Goal: Task Accomplishment & Management: Use online tool/utility

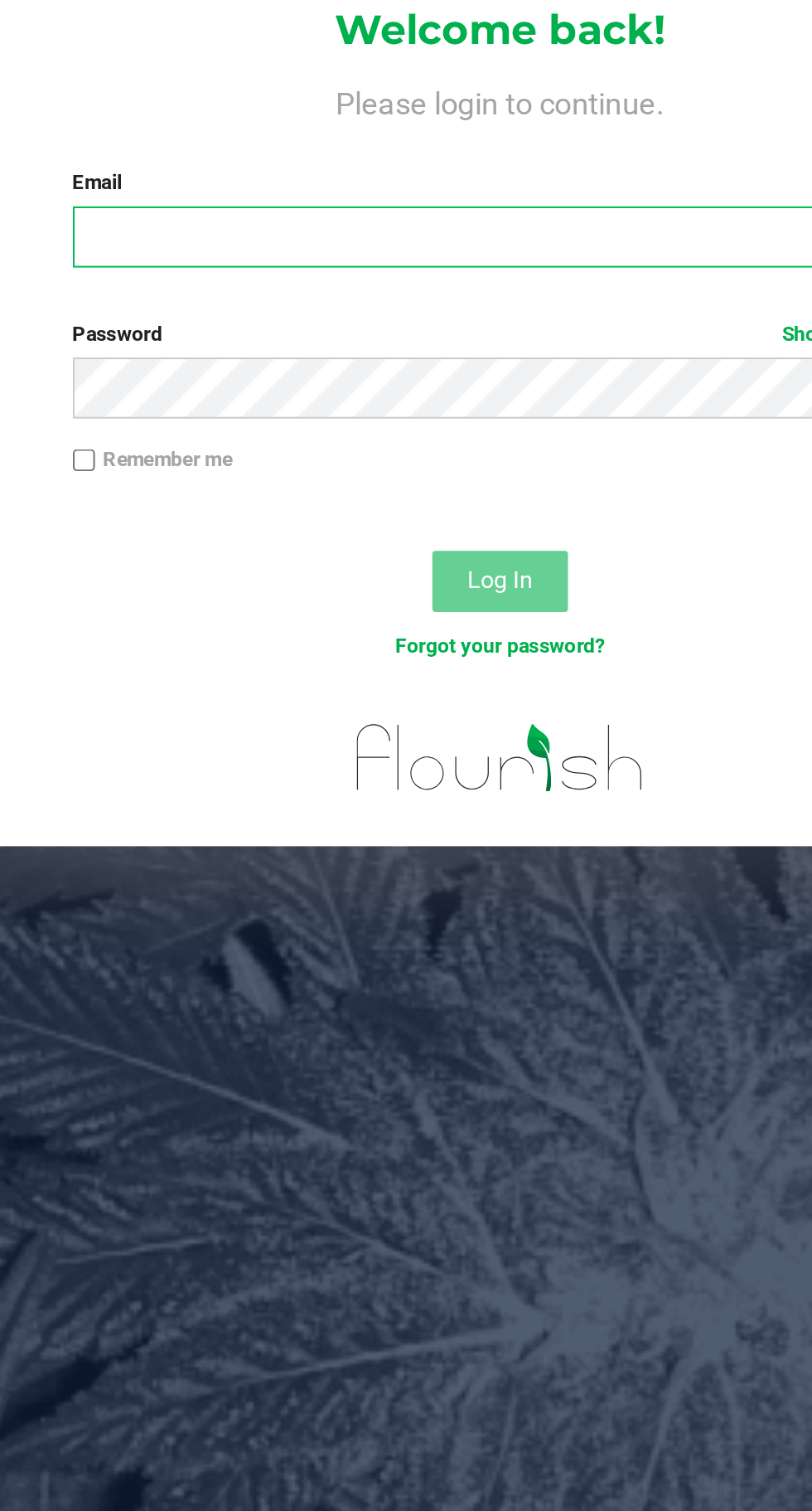
click at [287, 204] on input "Email" at bounding box center [426, 203] width 418 height 30
type input "[EMAIL_ADDRESS][DOMAIN_NAME]"
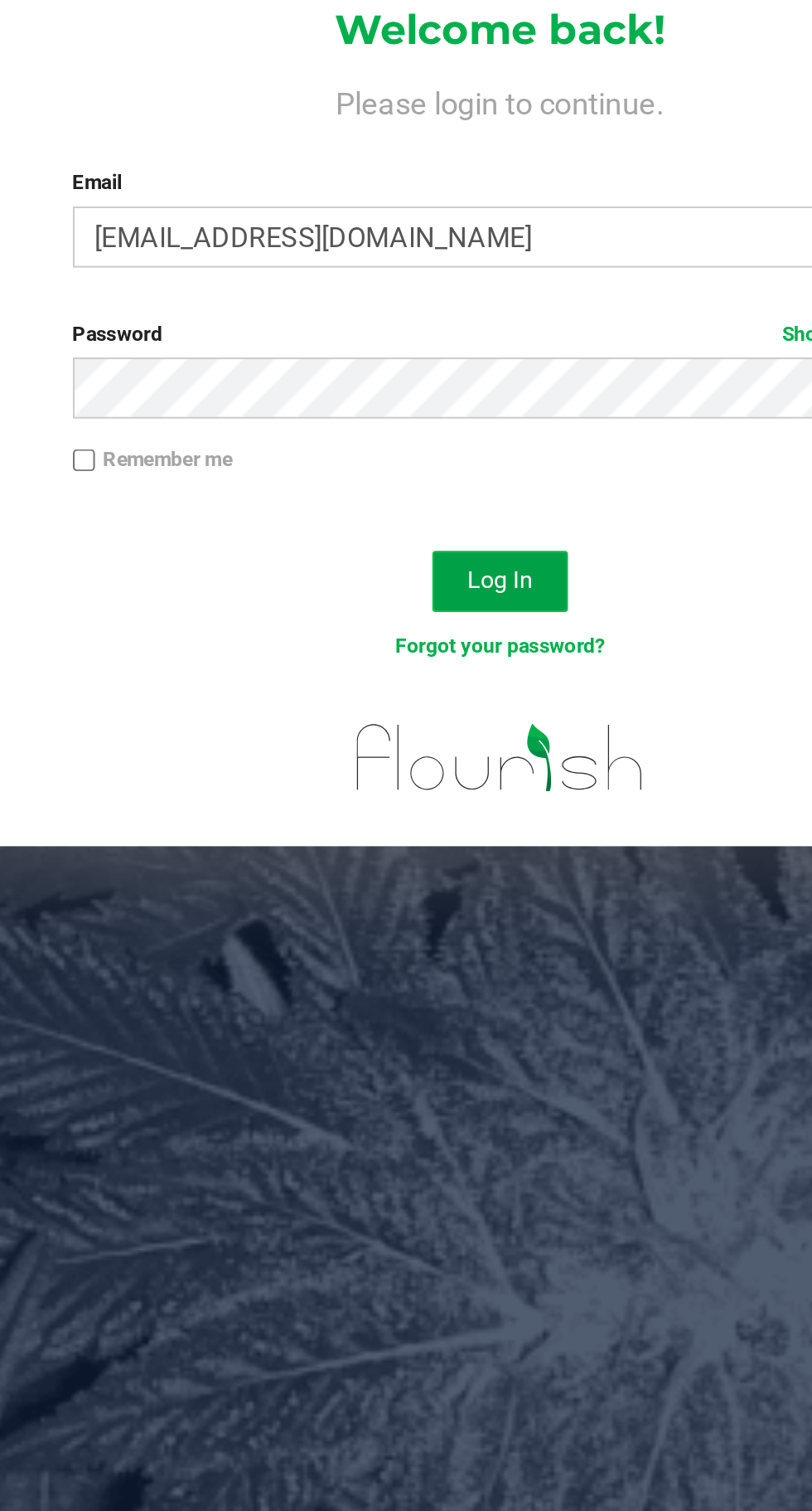
click at [427, 370] on span "Log In" at bounding box center [425, 371] width 32 height 13
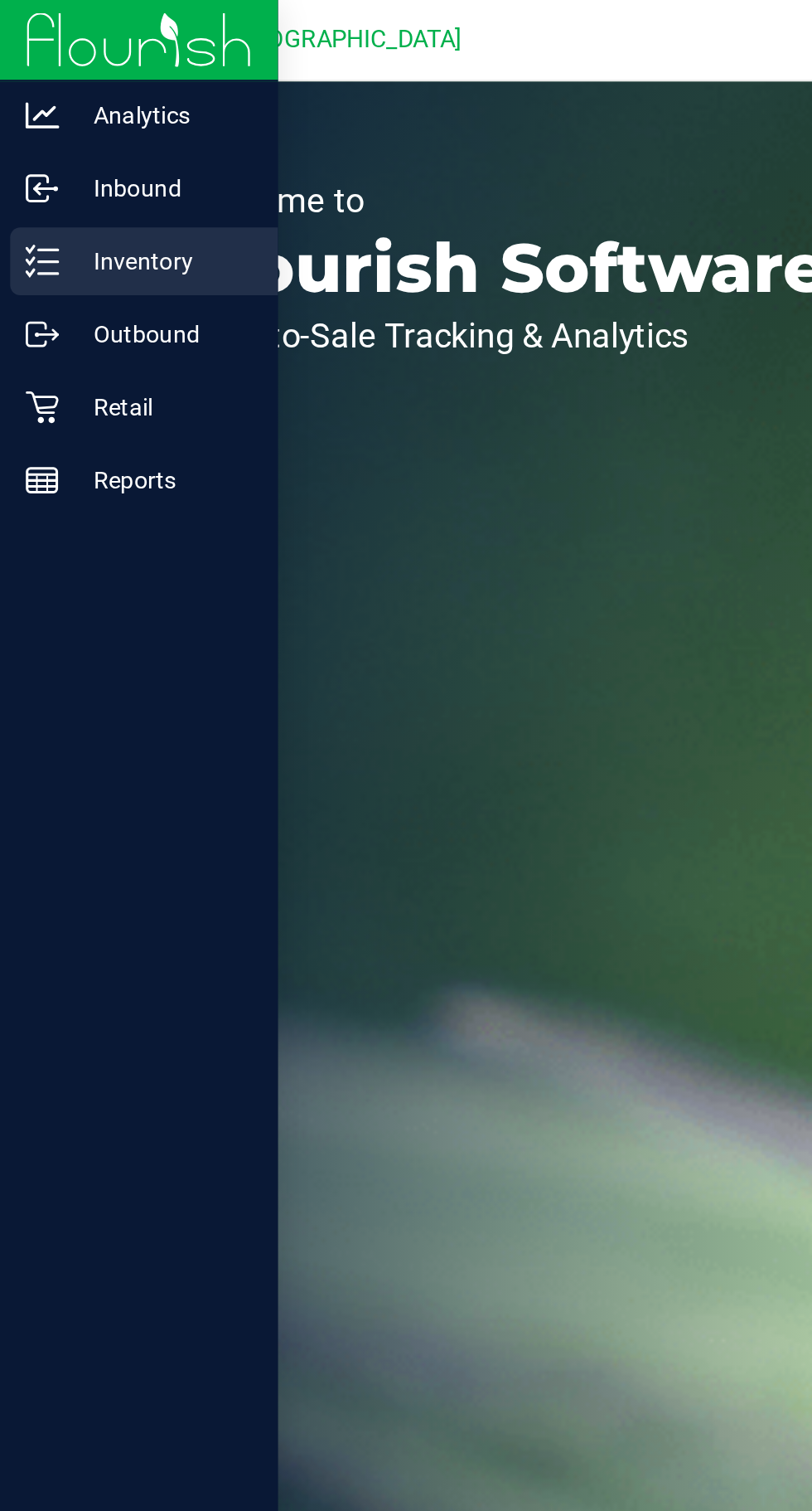
click at [13, 124] on icon at bounding box center [20, 128] width 17 height 17
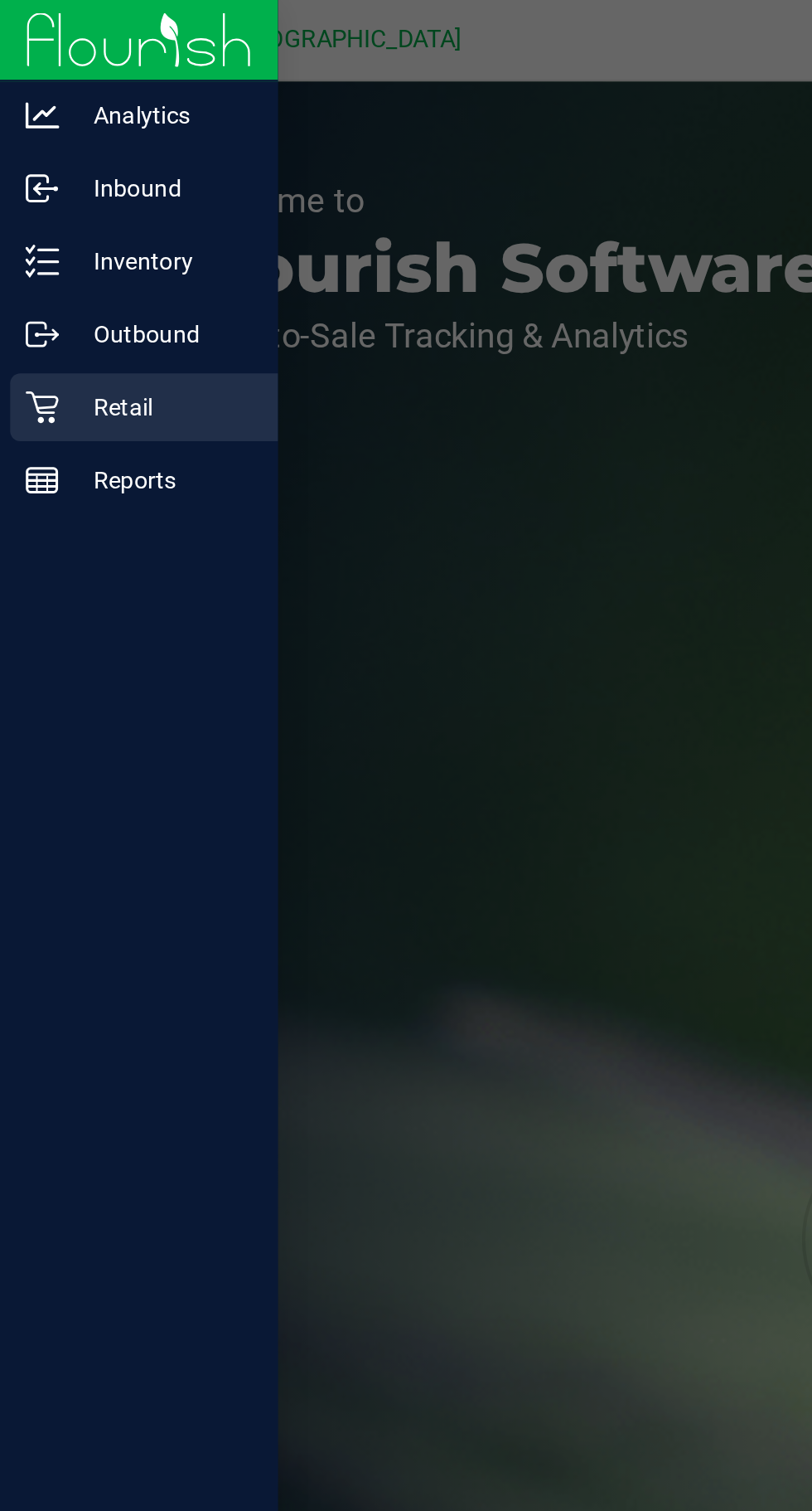
click at [57, 191] on p "Retail" at bounding box center [78, 199] width 100 height 20
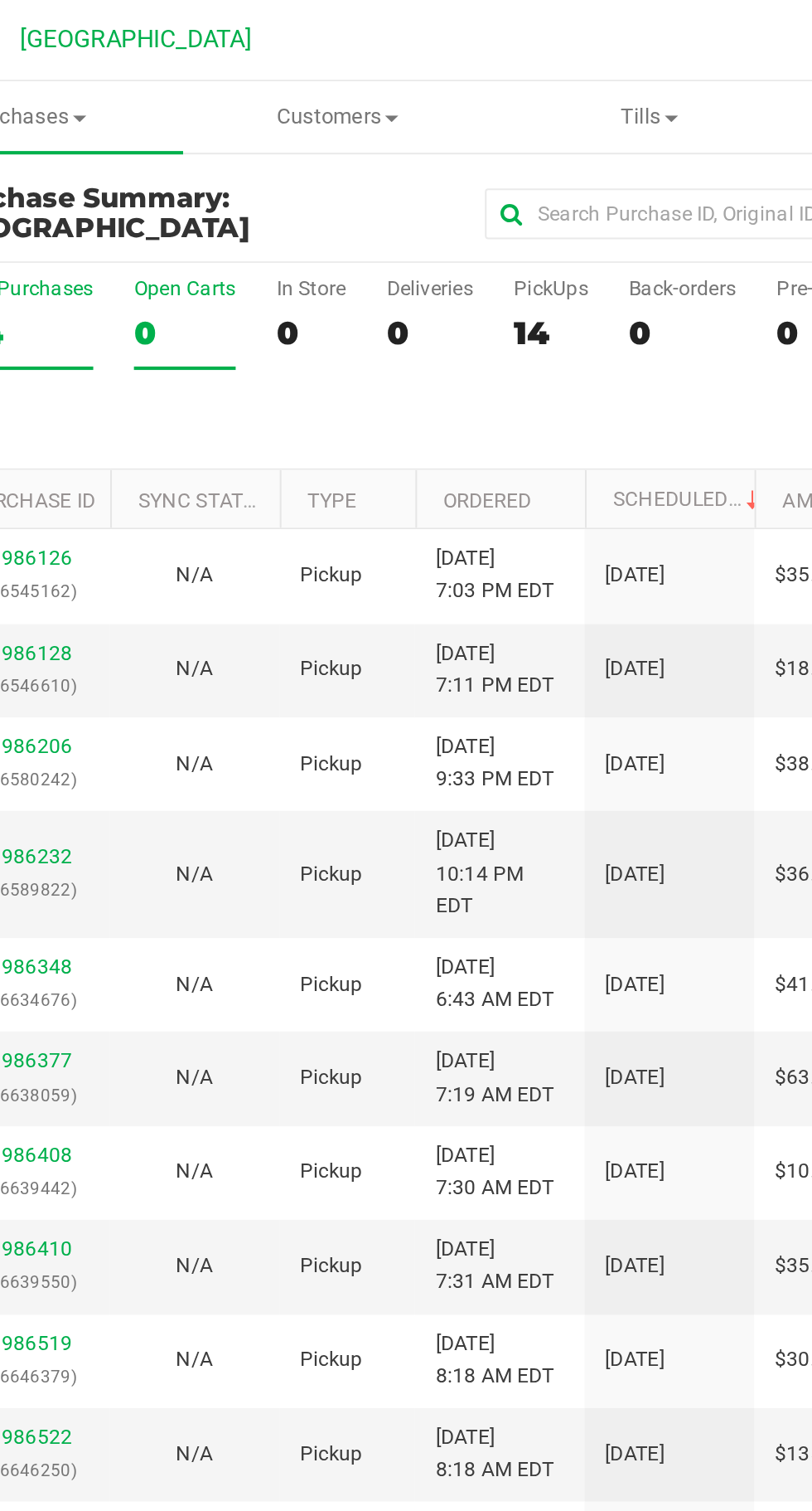
click at [210, 178] on label "Open Carts 0" at bounding box center [194, 158] width 50 height 45
click at [0, 0] on input "Open Carts 0" at bounding box center [0, 0] width 0 height 0
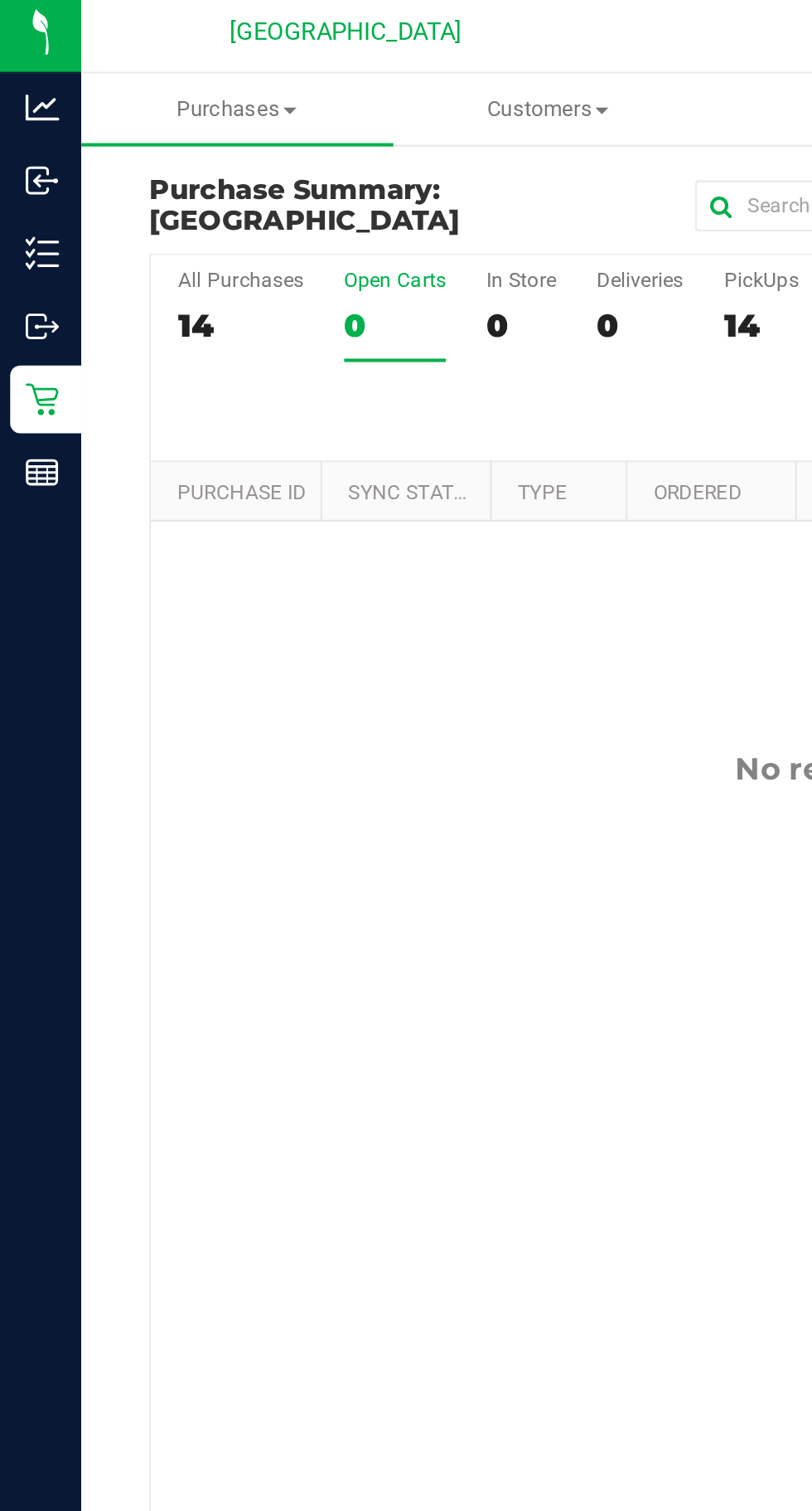
scroll to position [0, 41]
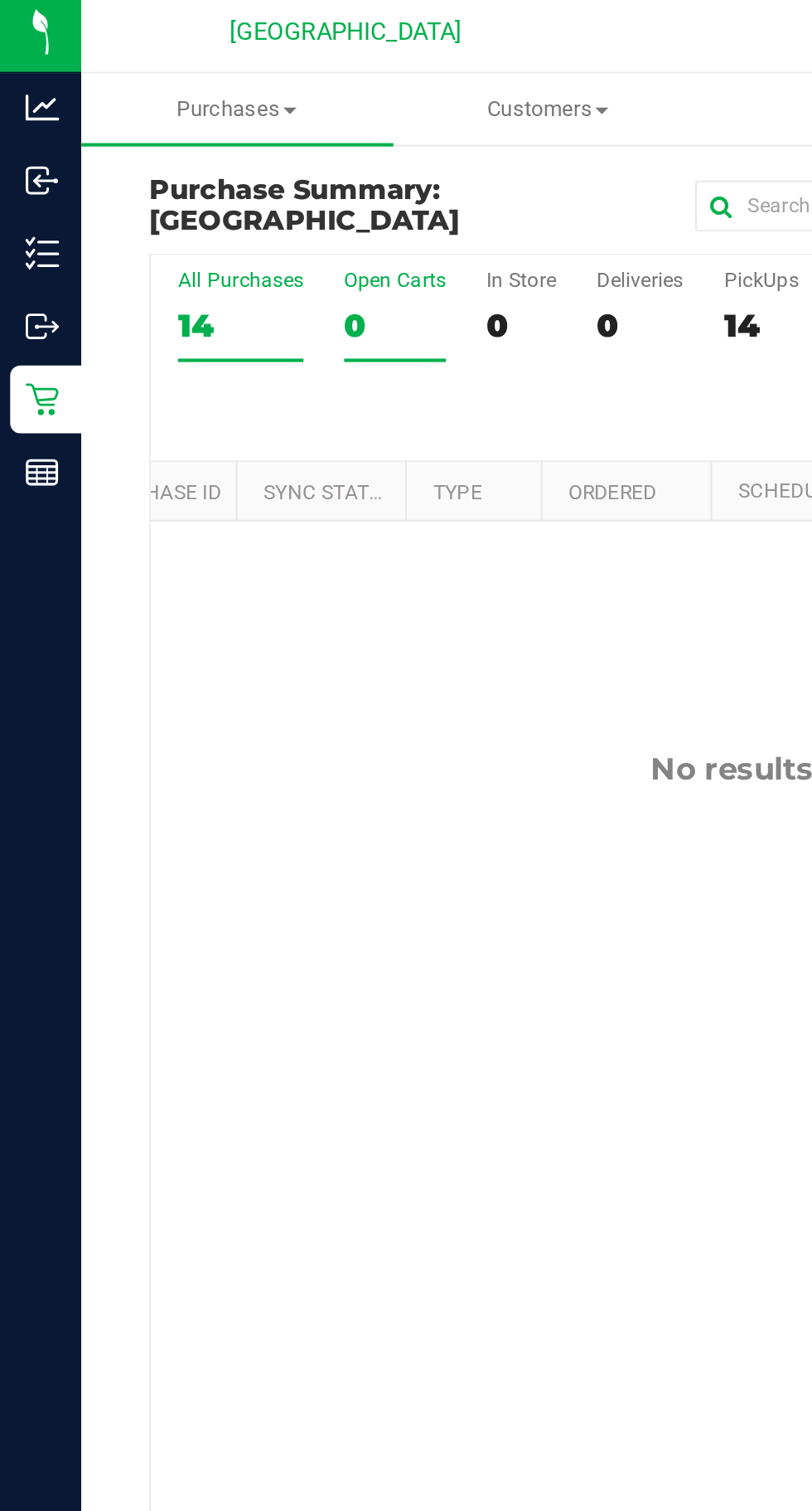
click at [102, 155] on div "14" at bounding box center [117, 162] width 62 height 19
click at [0, 0] on input "All Purchases 14" at bounding box center [0, 0] width 0 height 0
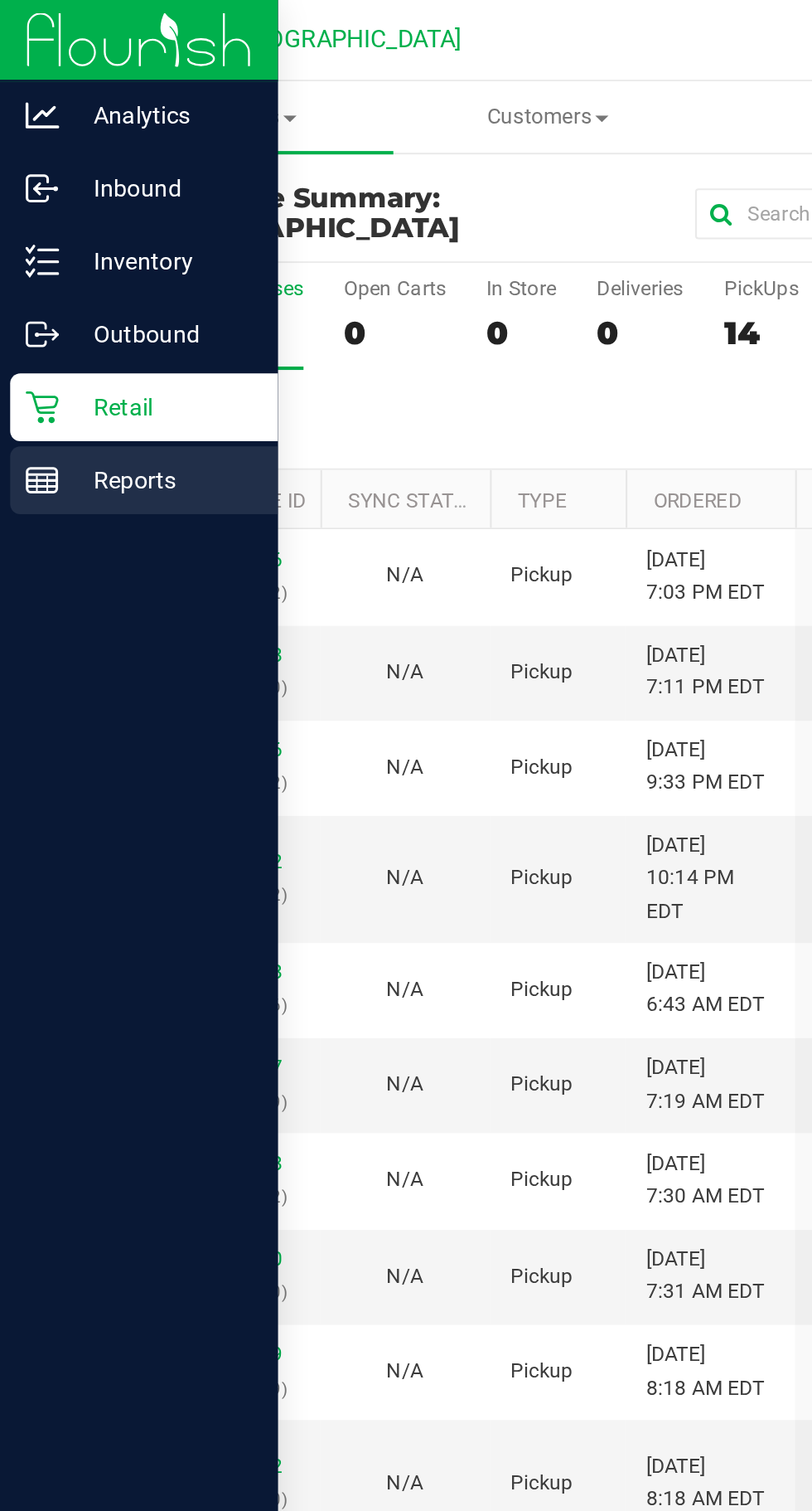
click at [10, 226] on div "Reports" at bounding box center [70, 235] width 131 height 33
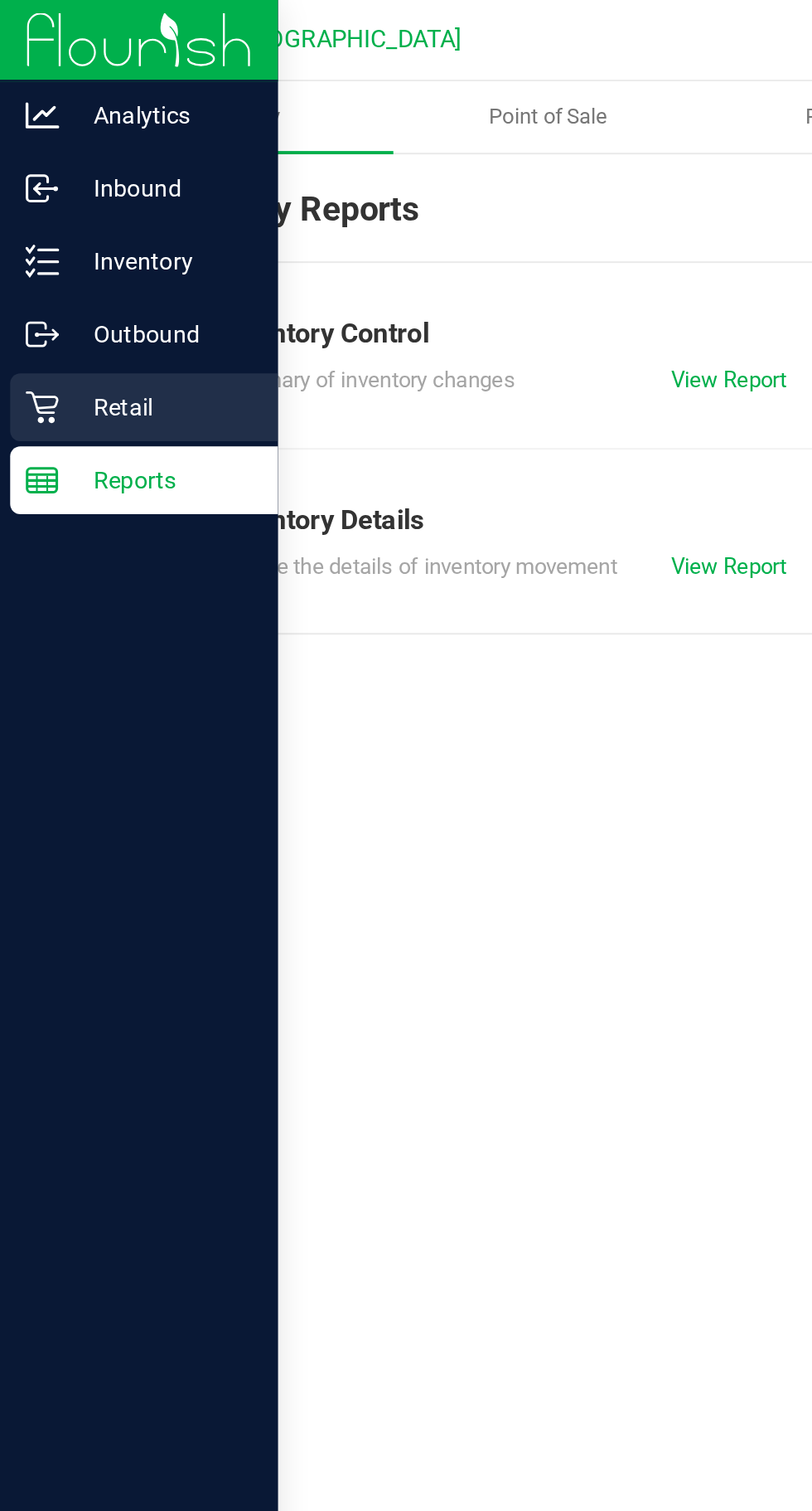
click at [65, 189] on p "Retail" at bounding box center [78, 199] width 100 height 20
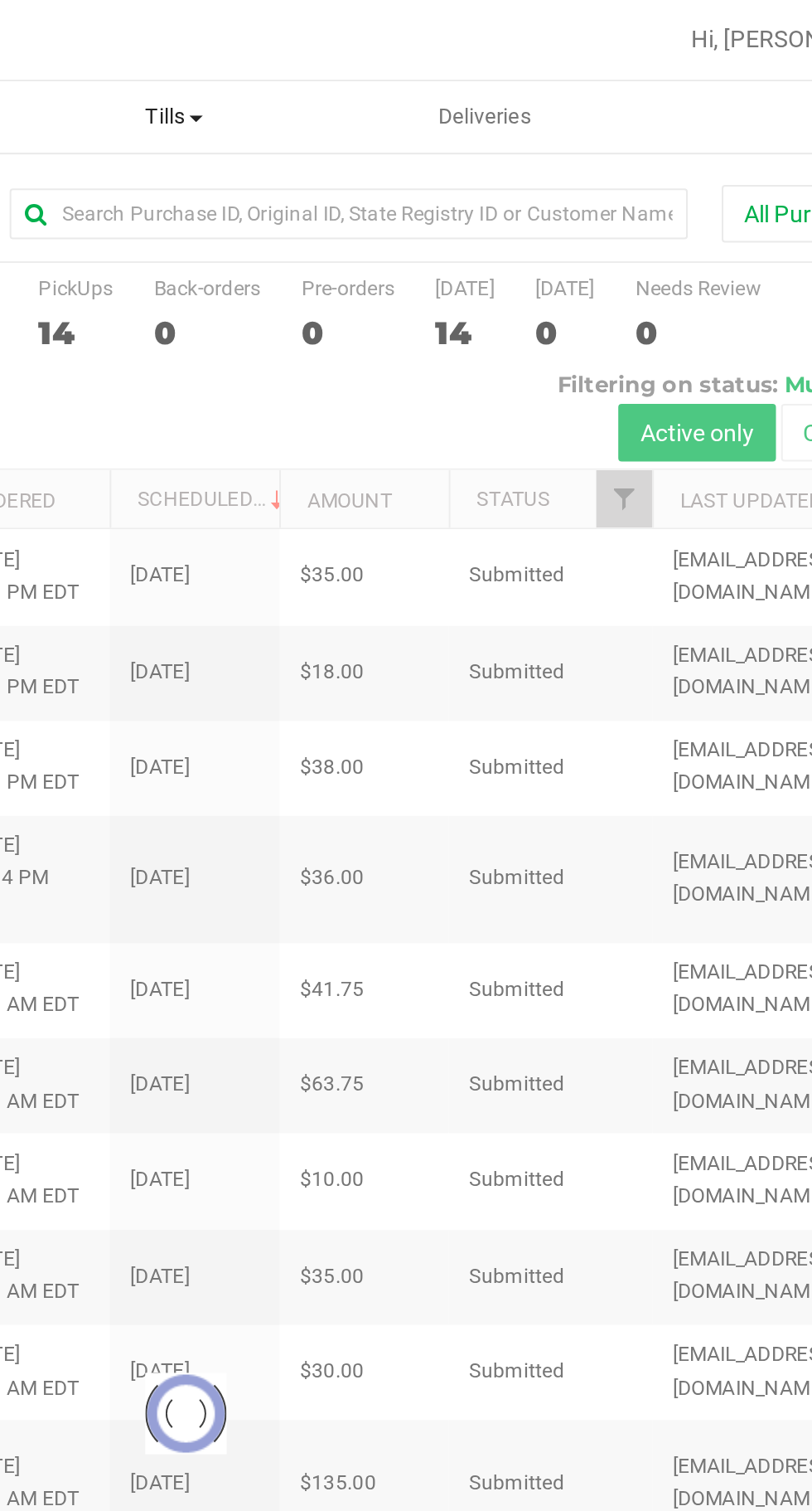
click at [422, 52] on span "Tills" at bounding box center [420, 57] width 151 height 15
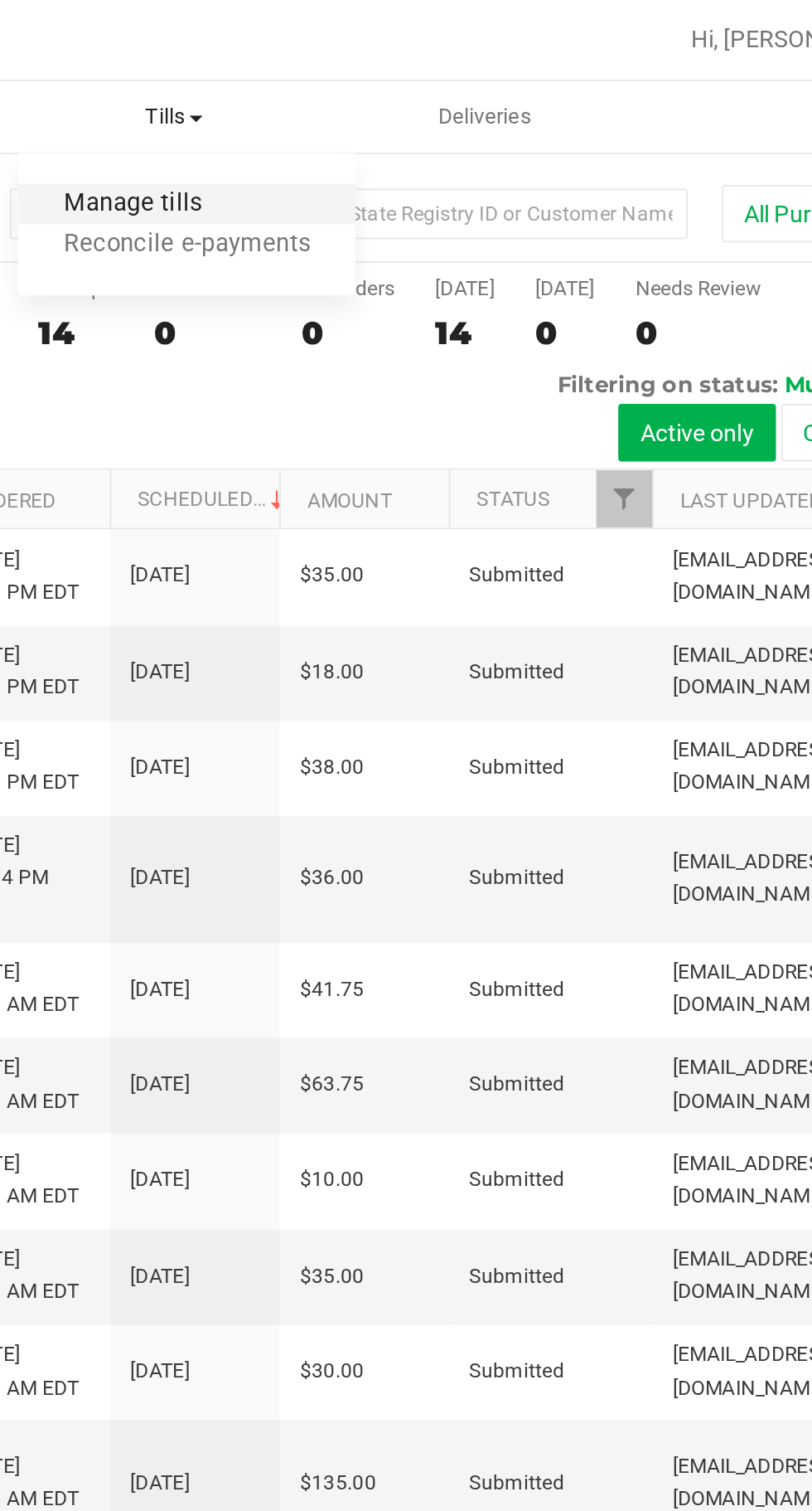
click at [387, 95] on span "Manage tills" at bounding box center [399, 100] width 112 height 14
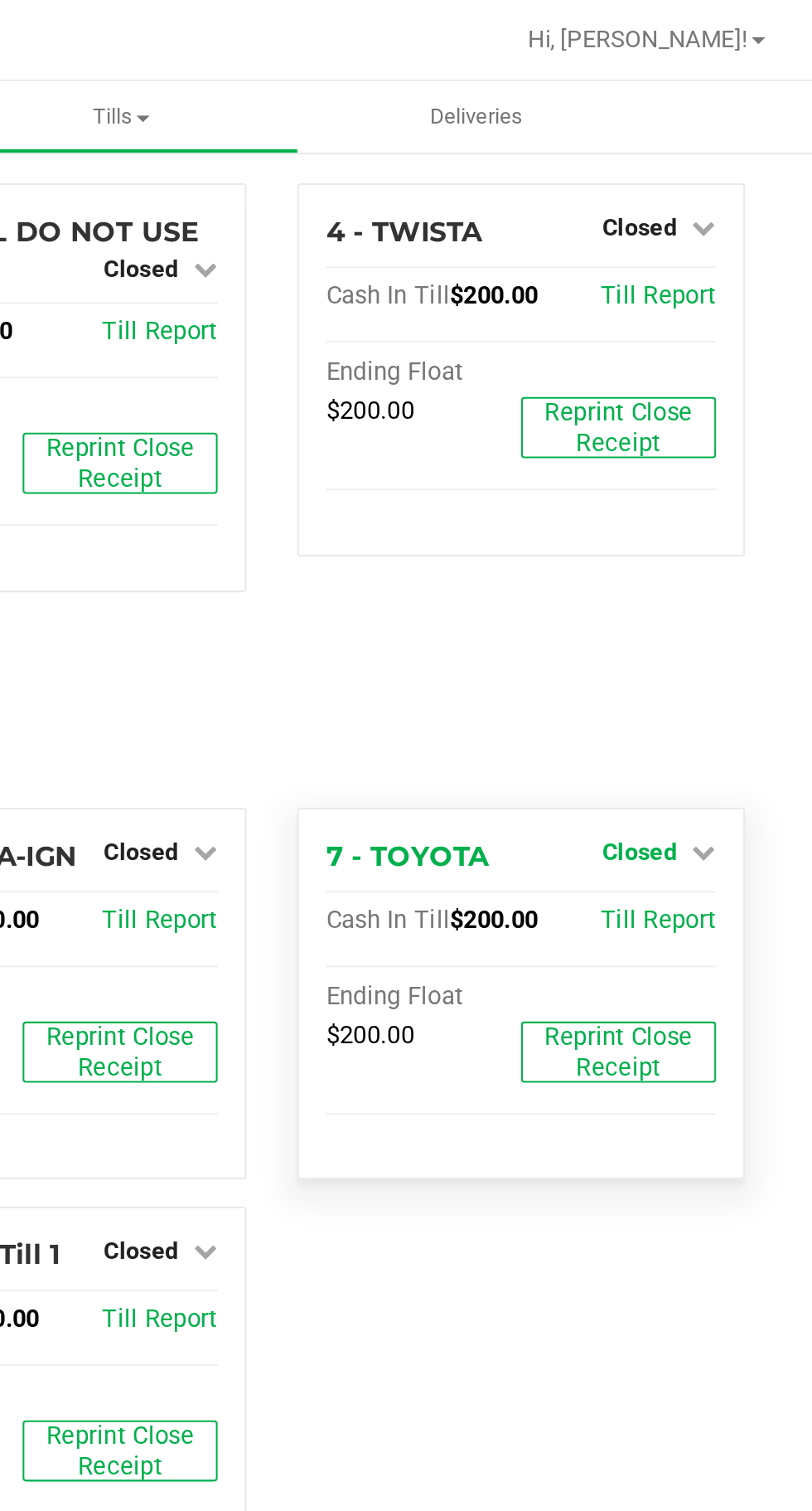
click at [739, 409] on span "Closed" at bounding box center [728, 416] width 37 height 13
click at [740, 443] on link "Open Till" at bounding box center [727, 450] width 44 height 13
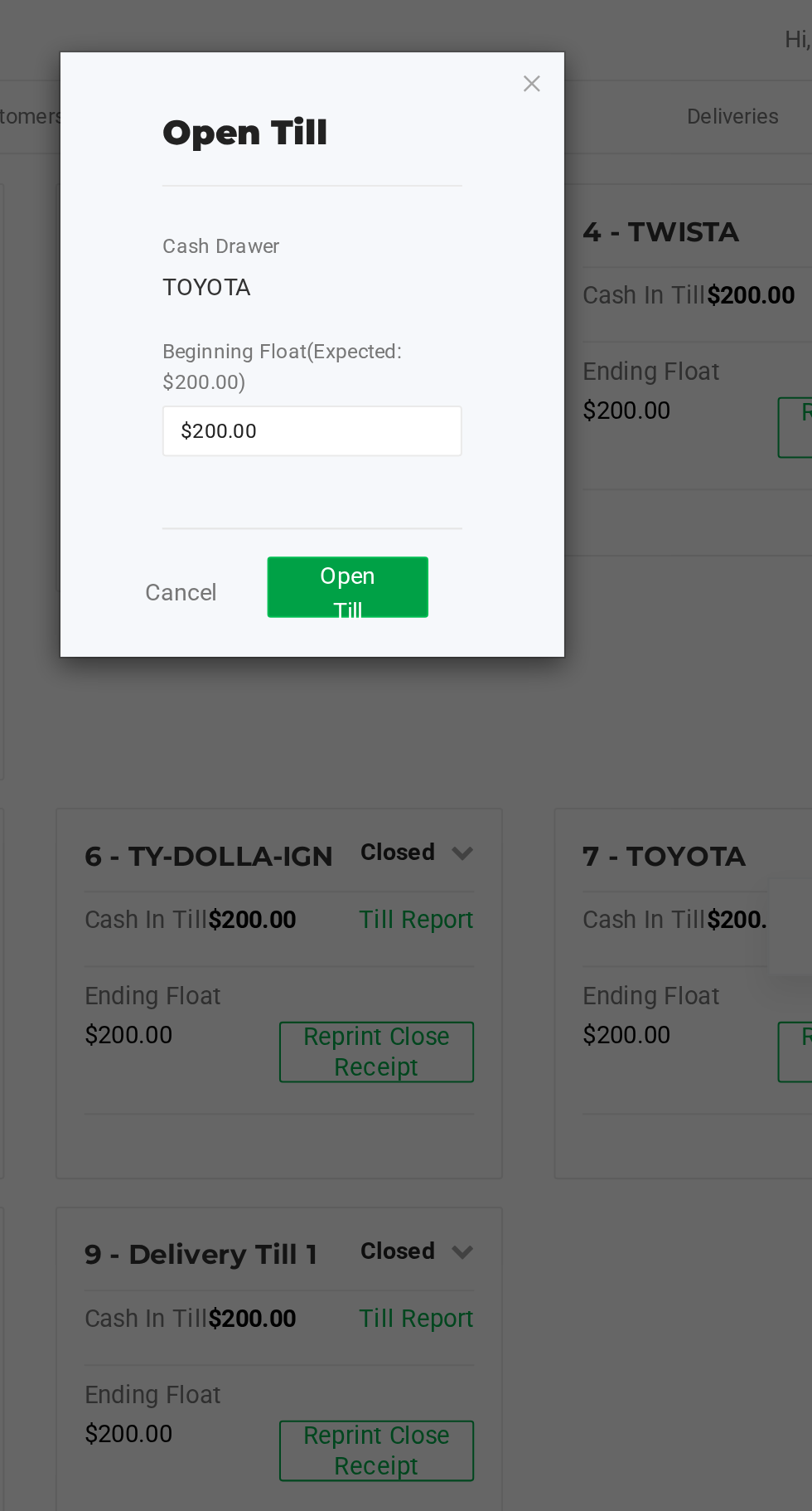
click at [455, 278] on span "Open Till" at bounding box center [460, 289] width 28 height 30
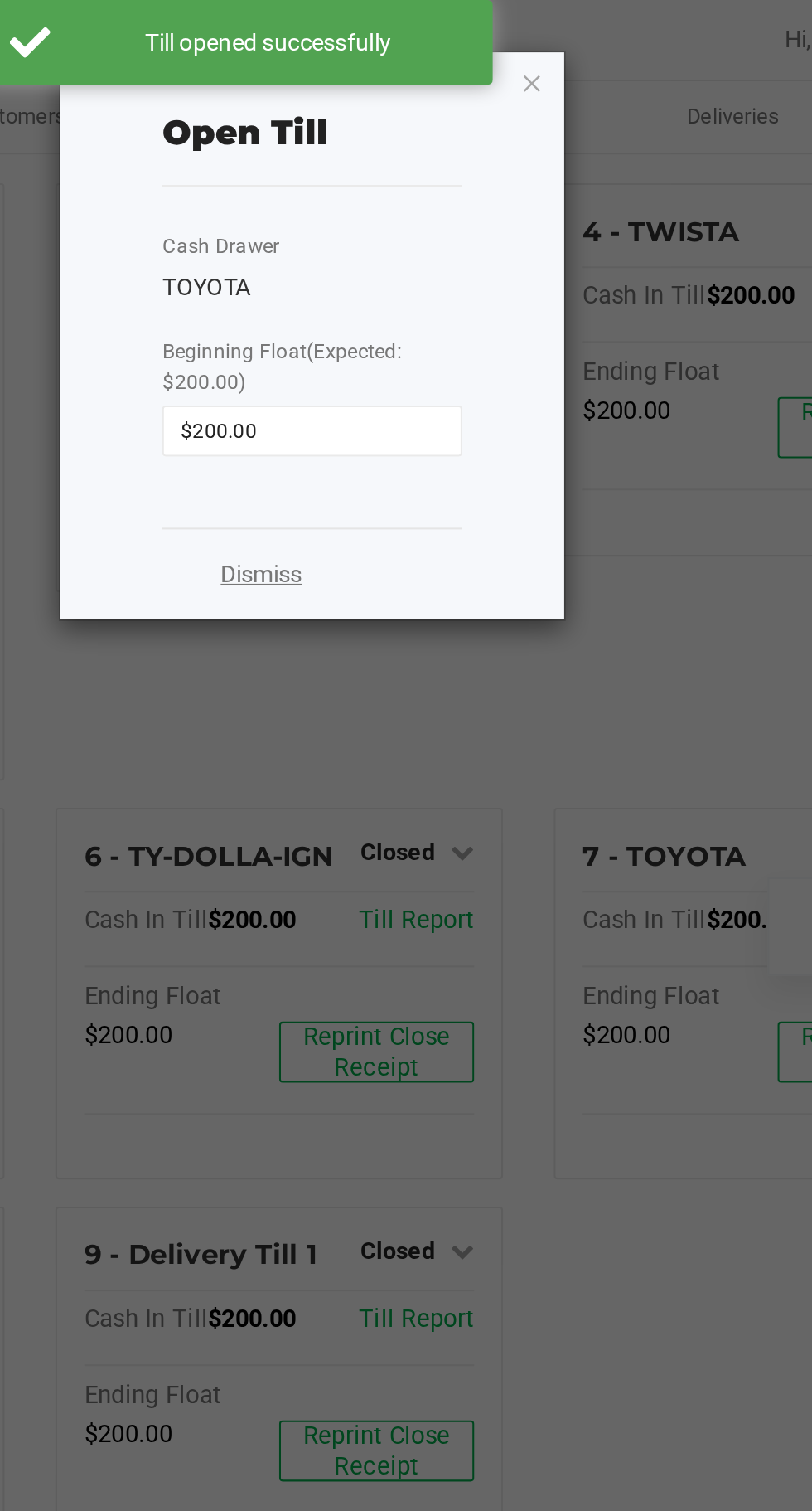
click at [406, 280] on link "Dismiss" at bounding box center [418, 280] width 40 height 18
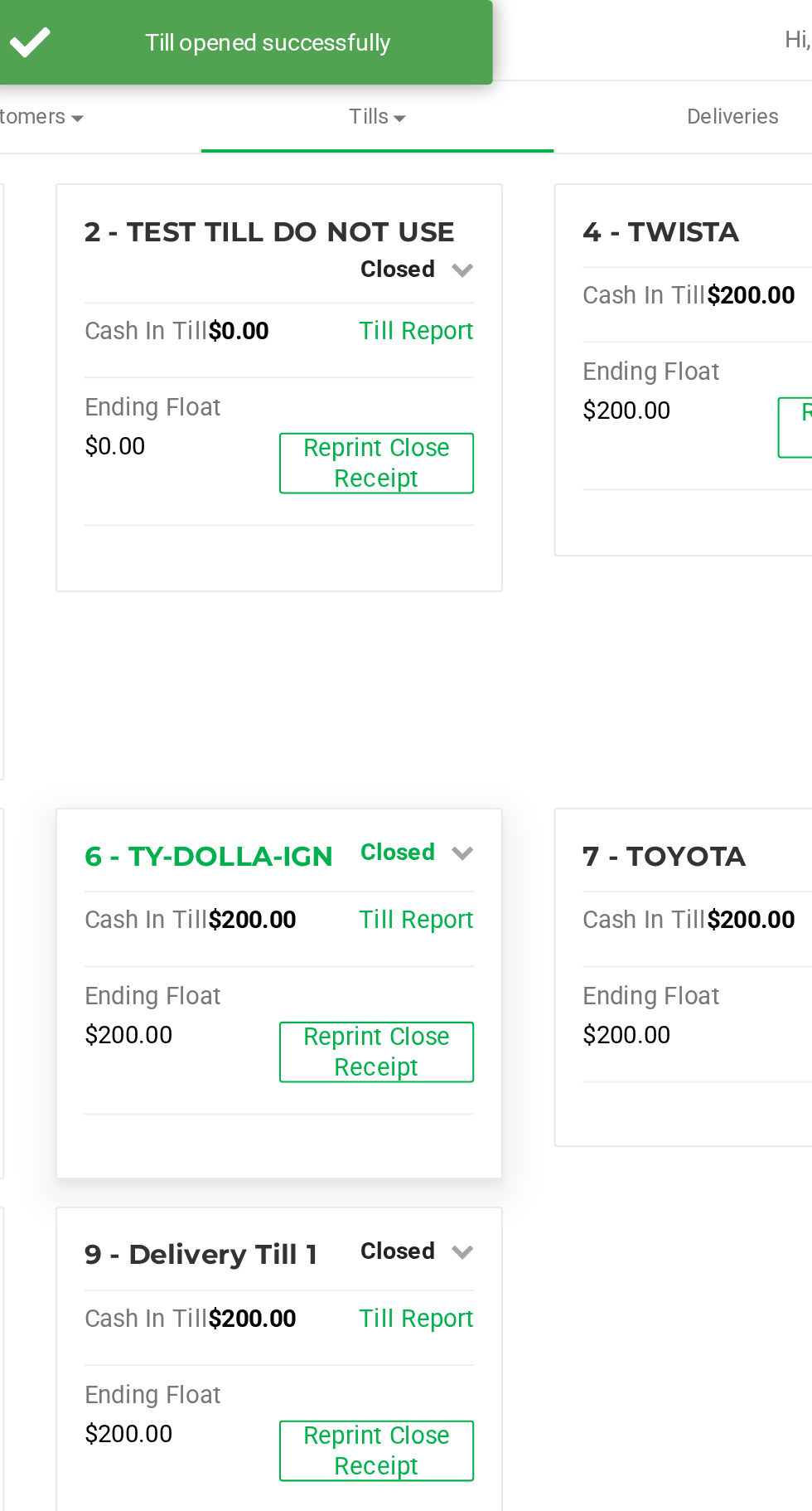
click at [489, 409] on span "Closed" at bounding box center [484, 416] width 37 height 13
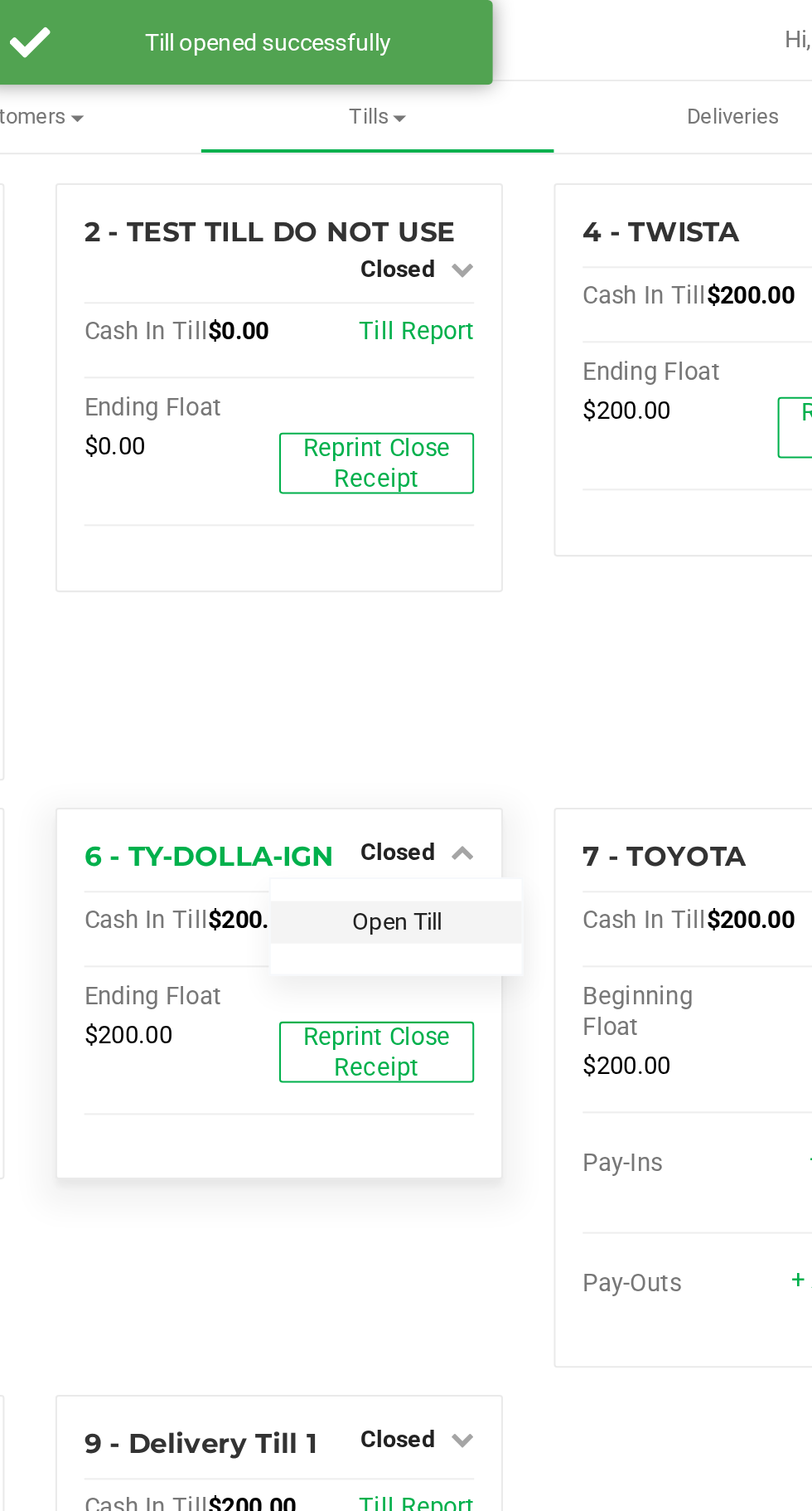
click at [468, 443] on link "Open Till" at bounding box center [484, 450] width 44 height 13
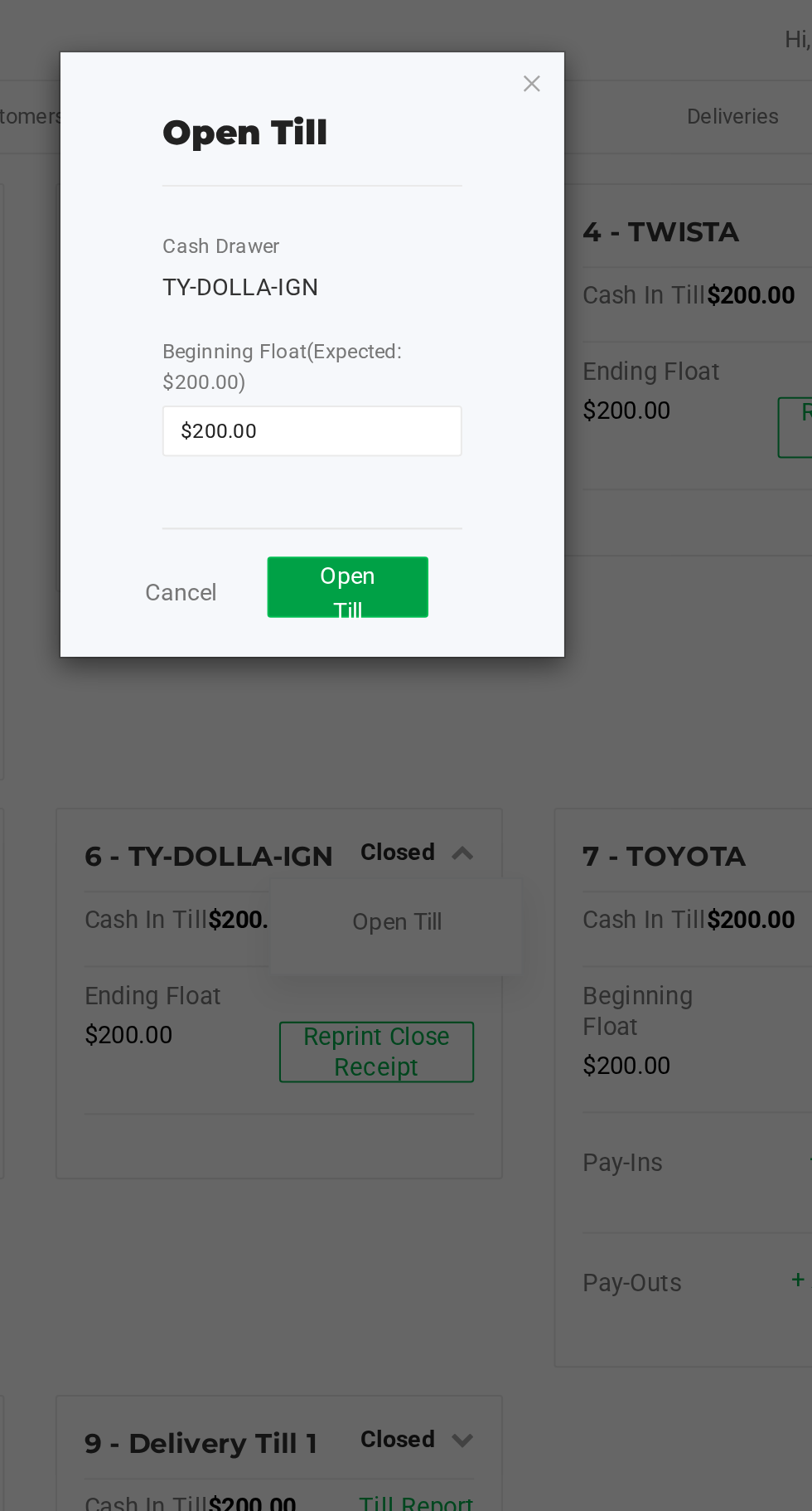
click at [463, 277] on span "Open Till" at bounding box center [460, 289] width 28 height 30
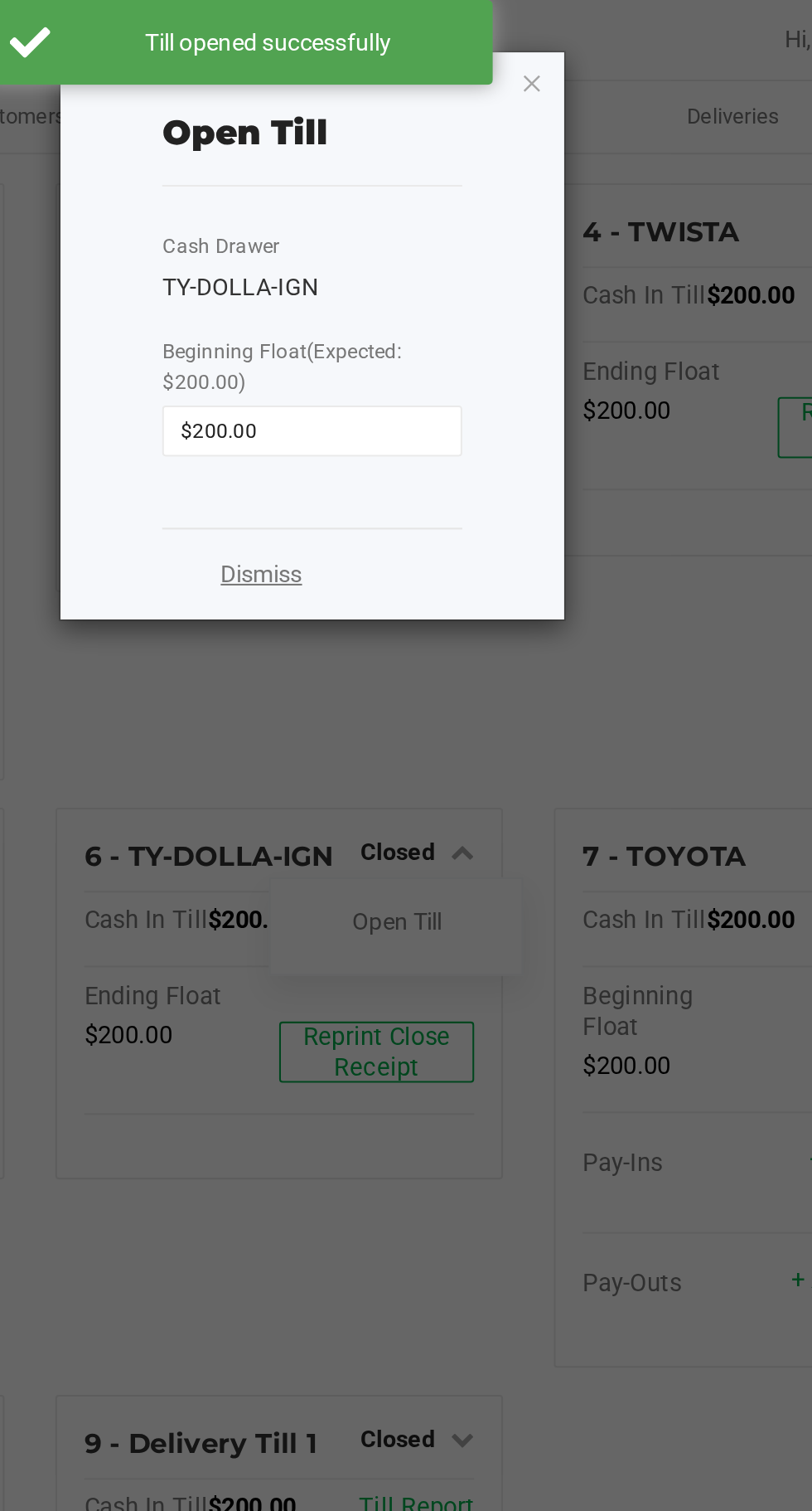
click at [417, 275] on link "Dismiss" at bounding box center [418, 280] width 40 height 18
